Goal: Navigation & Orientation: Find specific page/section

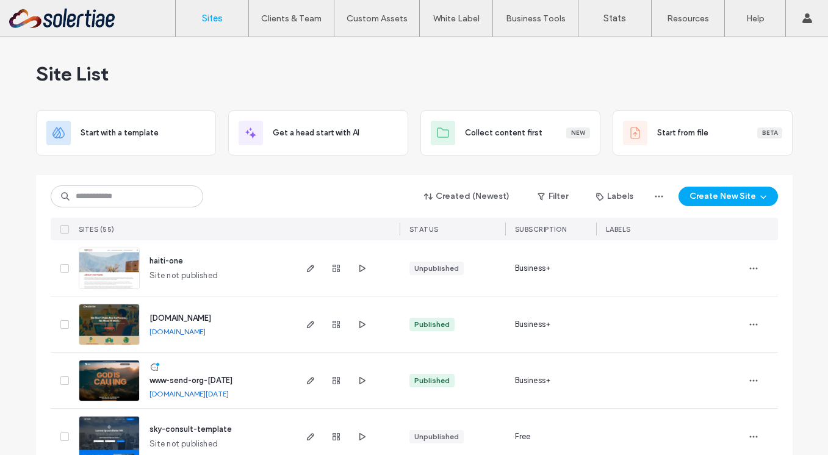
scroll to position [53, 0]
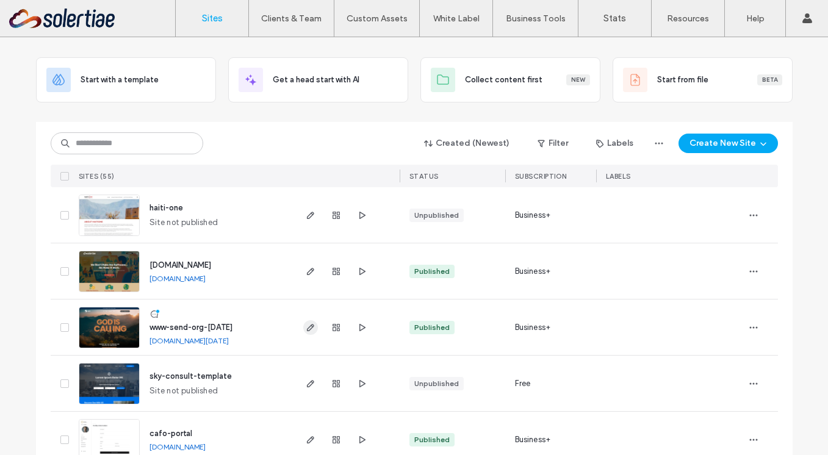
click at [308, 327] on use "button" at bounding box center [309, 327] width 7 height 7
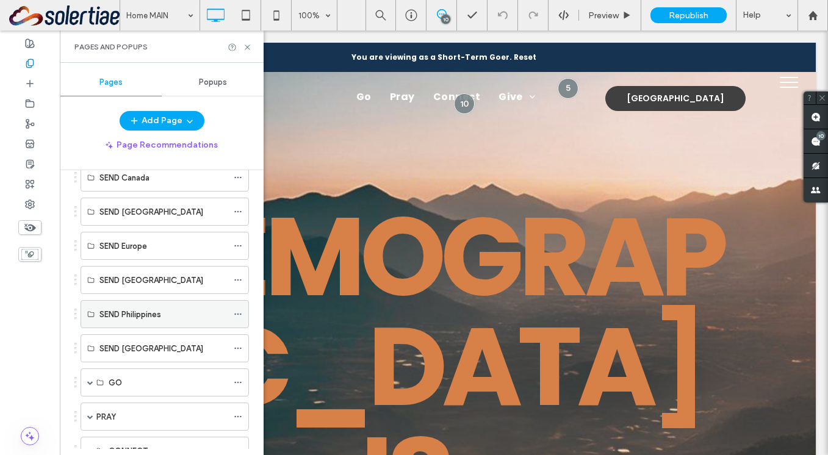
click at [128, 318] on label "SEND Philippines" at bounding box center [130, 314] width 62 height 21
click at [120, 314] on label "SEND Philippines" at bounding box center [130, 314] width 62 height 21
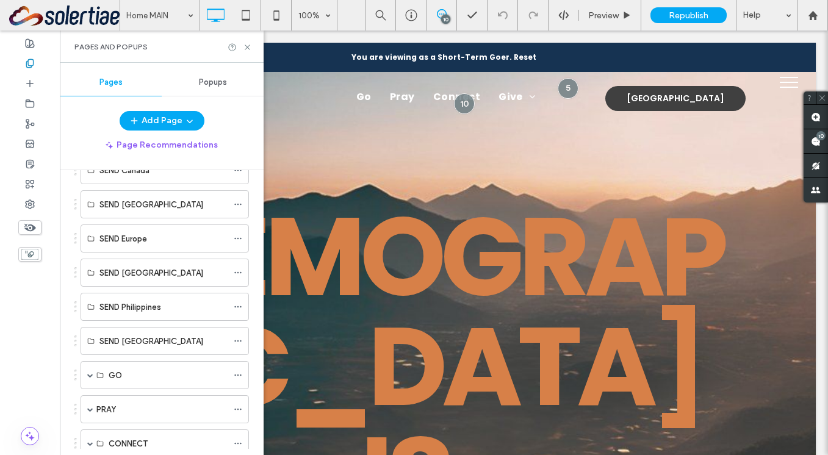
scroll to position [124, 0]
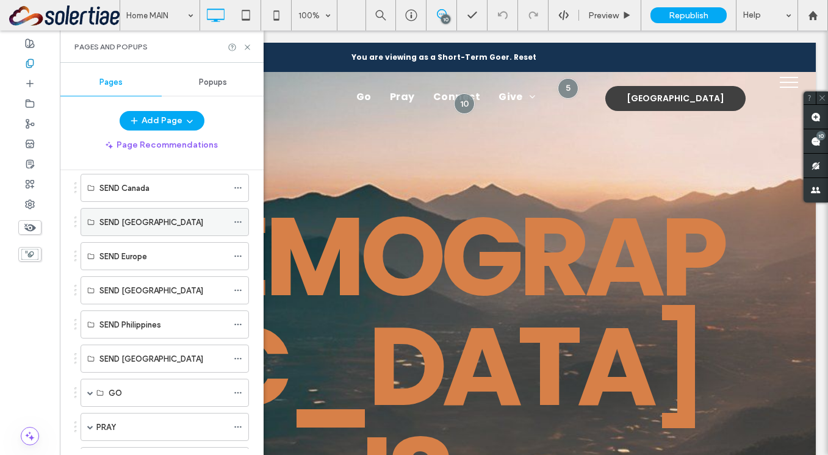
click at [126, 231] on div "SEND [GEOGRAPHIC_DATA]" at bounding box center [163, 222] width 128 height 27
click at [126, 287] on label "SEND [GEOGRAPHIC_DATA]" at bounding box center [151, 290] width 104 height 21
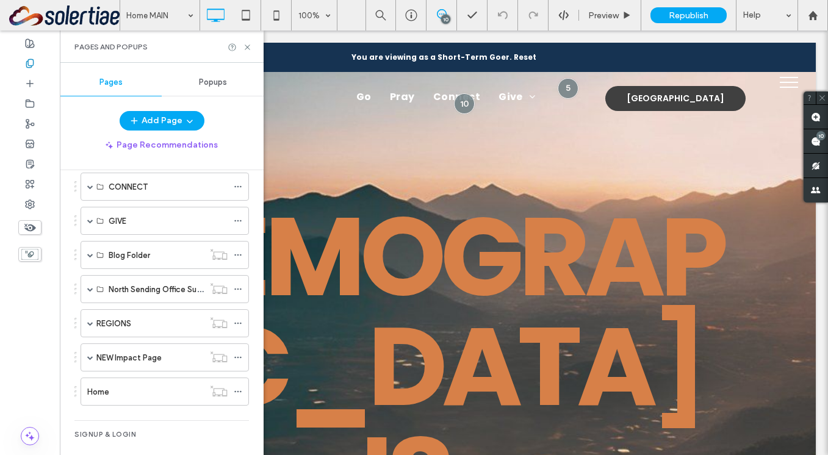
scroll to position [443, 0]
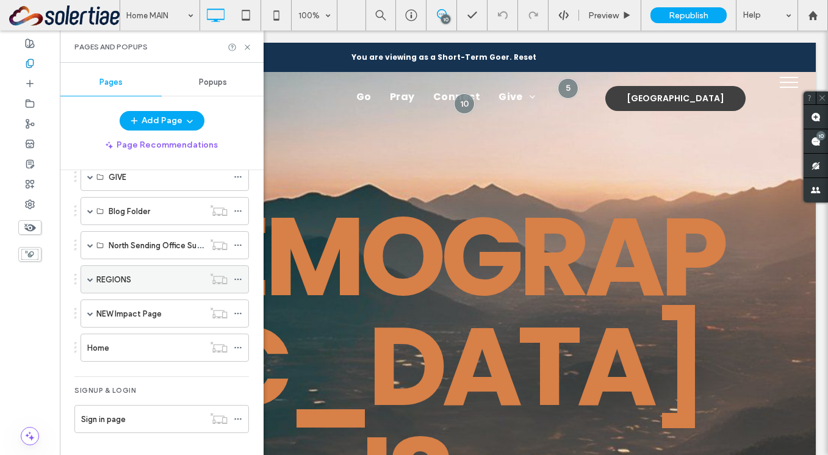
click at [121, 286] on div "REGIONS" at bounding box center [149, 279] width 107 height 27
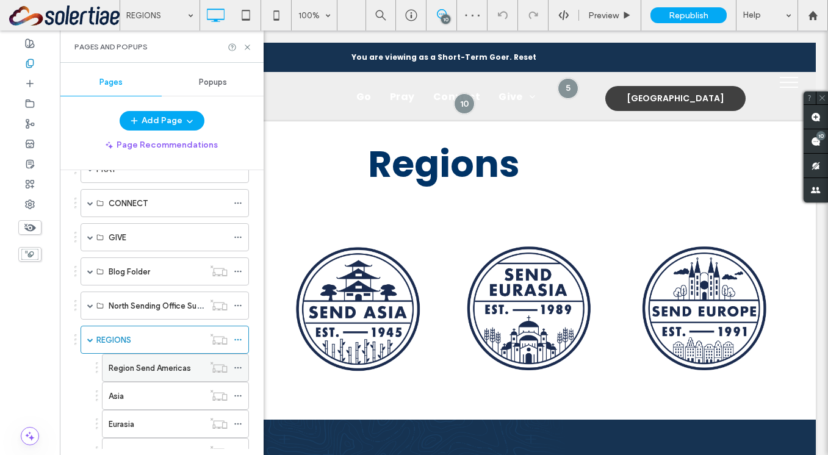
scroll to position [377, 0]
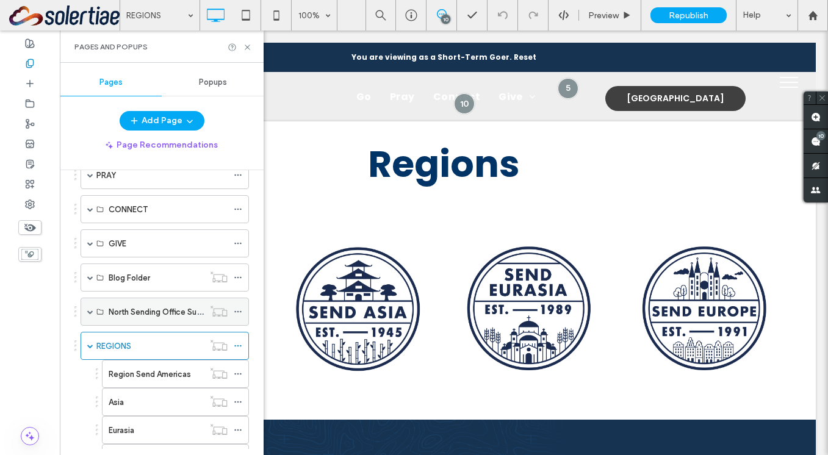
click at [93, 309] on span at bounding box center [90, 312] width 6 height 6
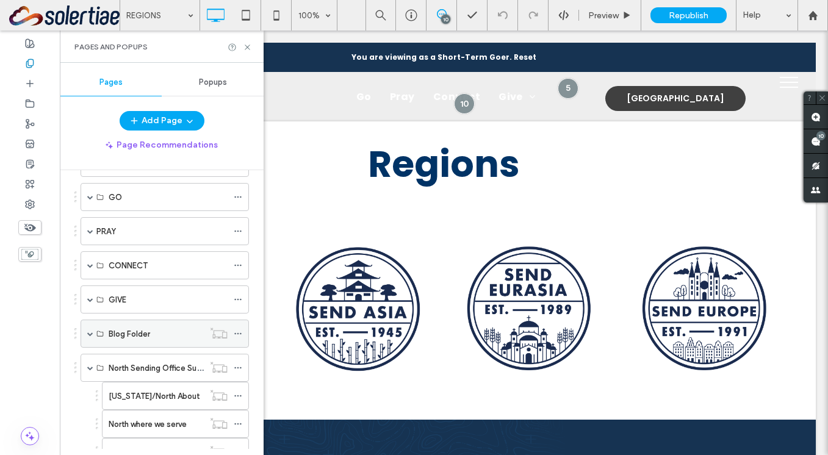
scroll to position [320, 0]
click at [91, 269] on span at bounding box center [90, 266] width 6 height 27
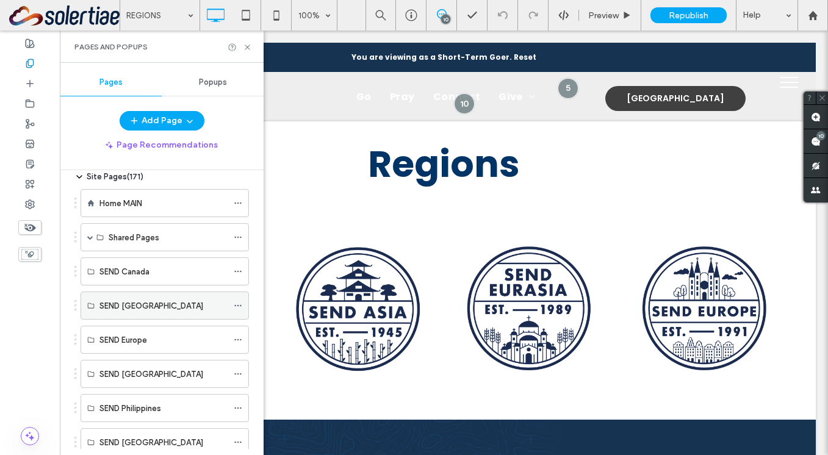
scroll to position [19, 0]
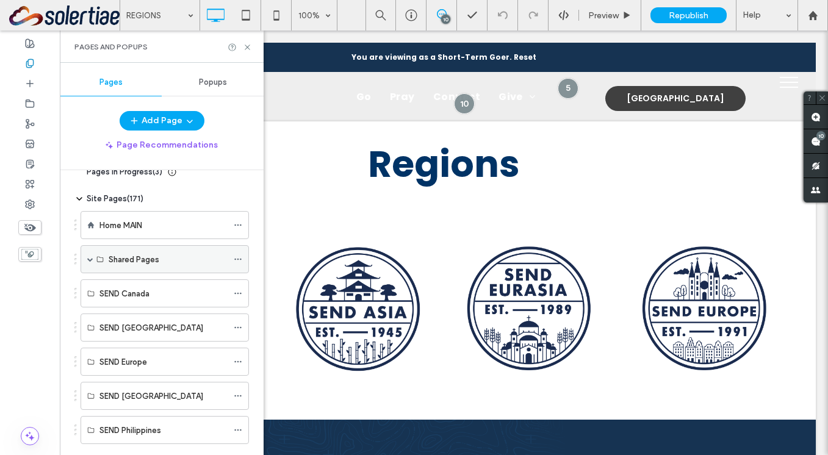
click at [87, 261] on span at bounding box center [90, 259] width 6 height 6
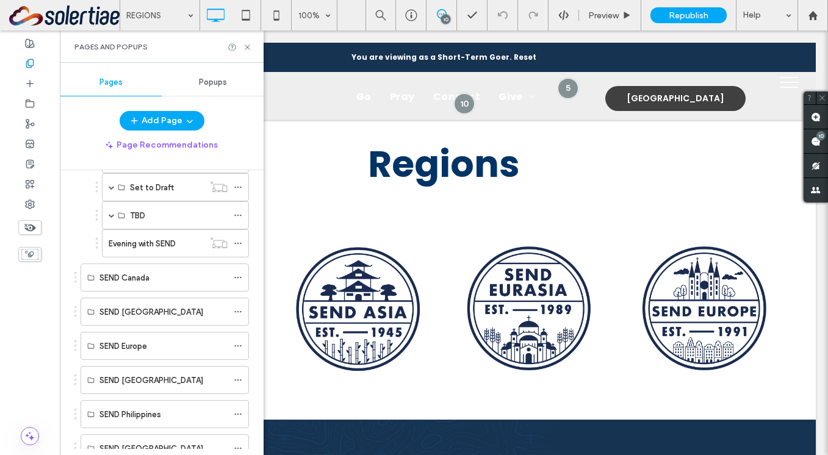
scroll to position [292, 0]
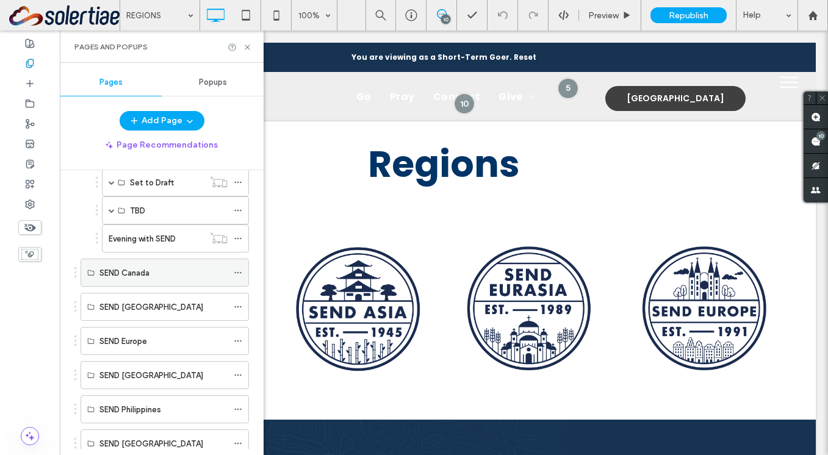
click at [131, 275] on label "SEND Canada" at bounding box center [124, 272] width 50 height 21
click at [127, 306] on label "SEND [GEOGRAPHIC_DATA]" at bounding box center [151, 307] width 104 height 21
click at [127, 338] on label "SEND Europe" at bounding box center [123, 341] width 48 height 21
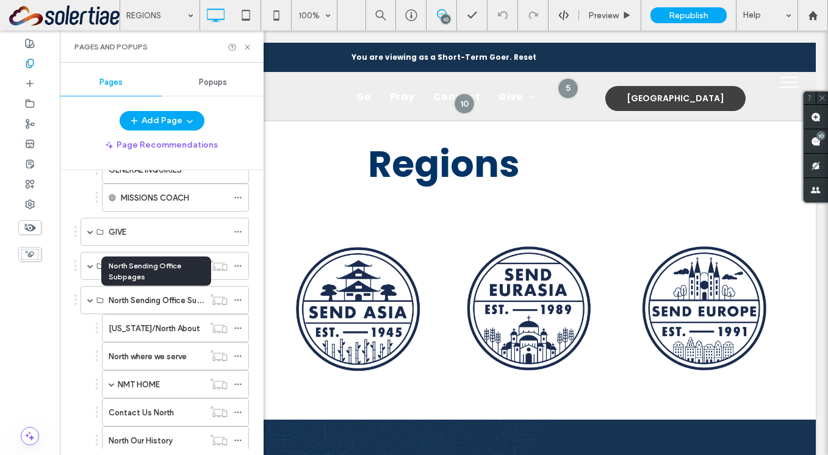
scroll to position [782, 0]
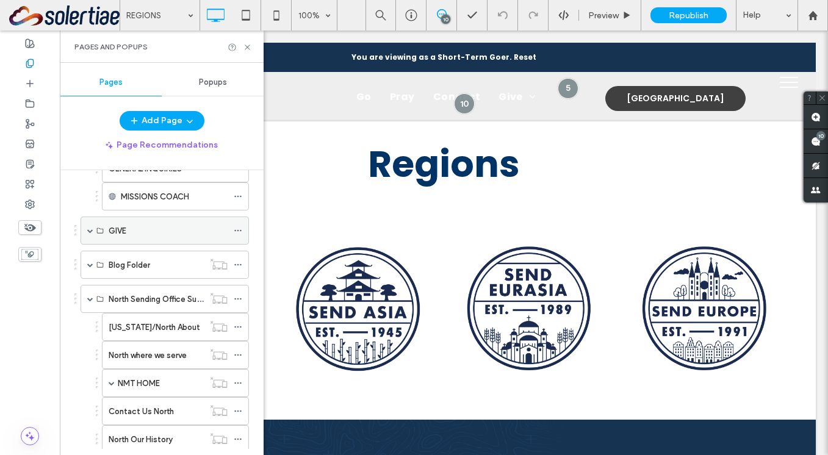
click at [90, 229] on span at bounding box center [90, 231] width 6 height 6
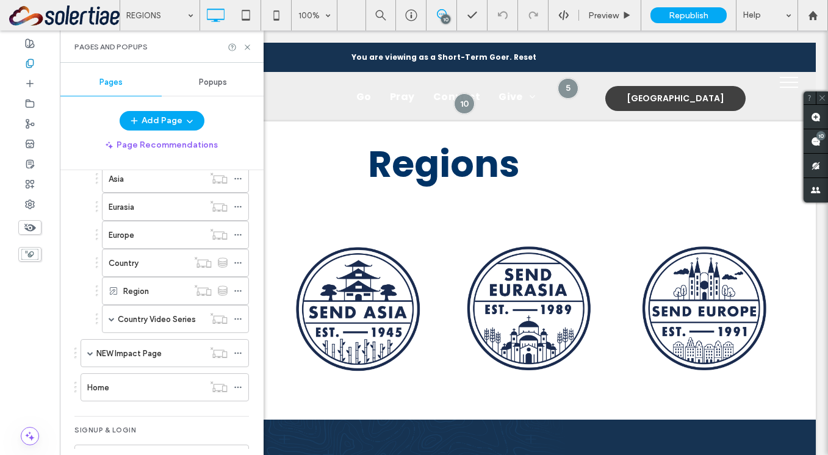
scroll to position [1397, 0]
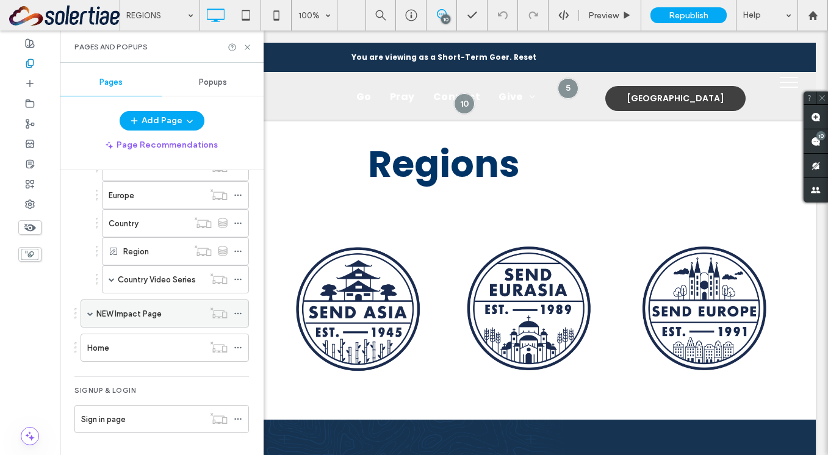
click at [90, 309] on span at bounding box center [90, 313] width 6 height 27
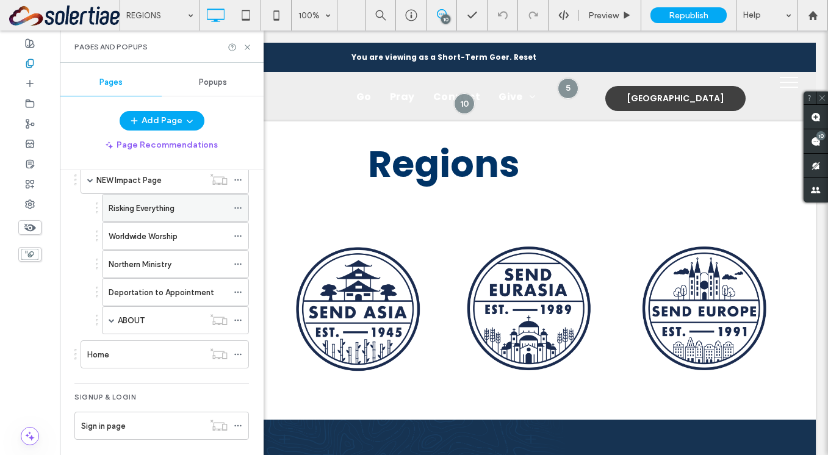
scroll to position [1538, 0]
